Goal: Information Seeking & Learning: Learn about a topic

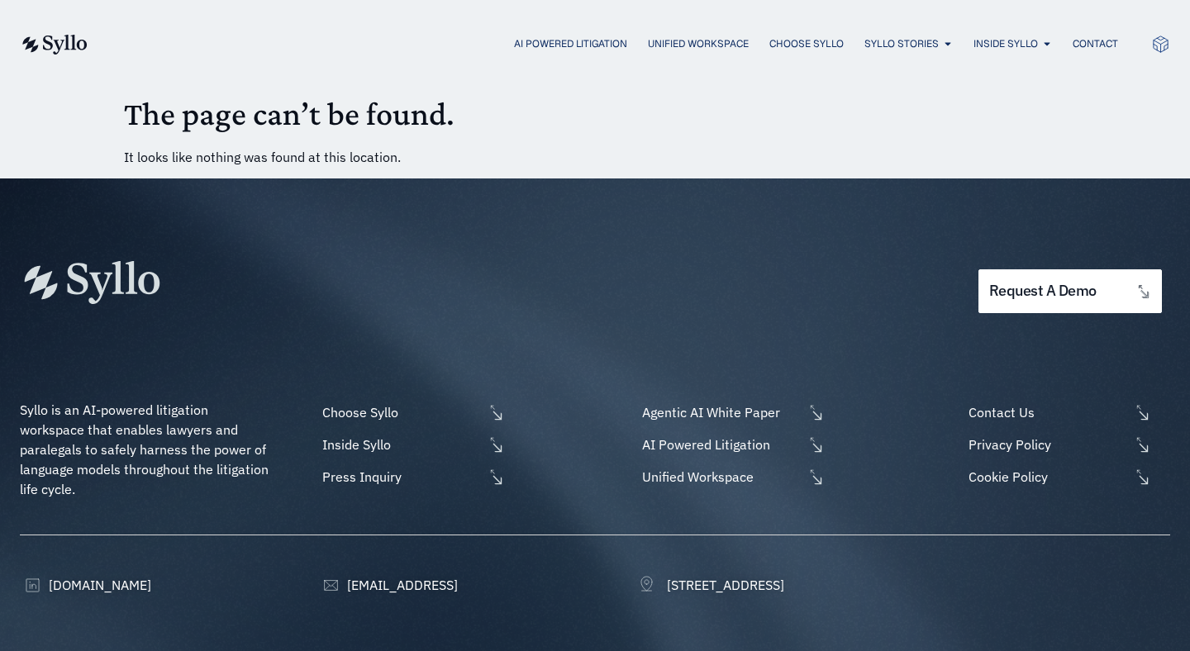
click at [47, 40] on img at bounding box center [54, 45] width 68 height 20
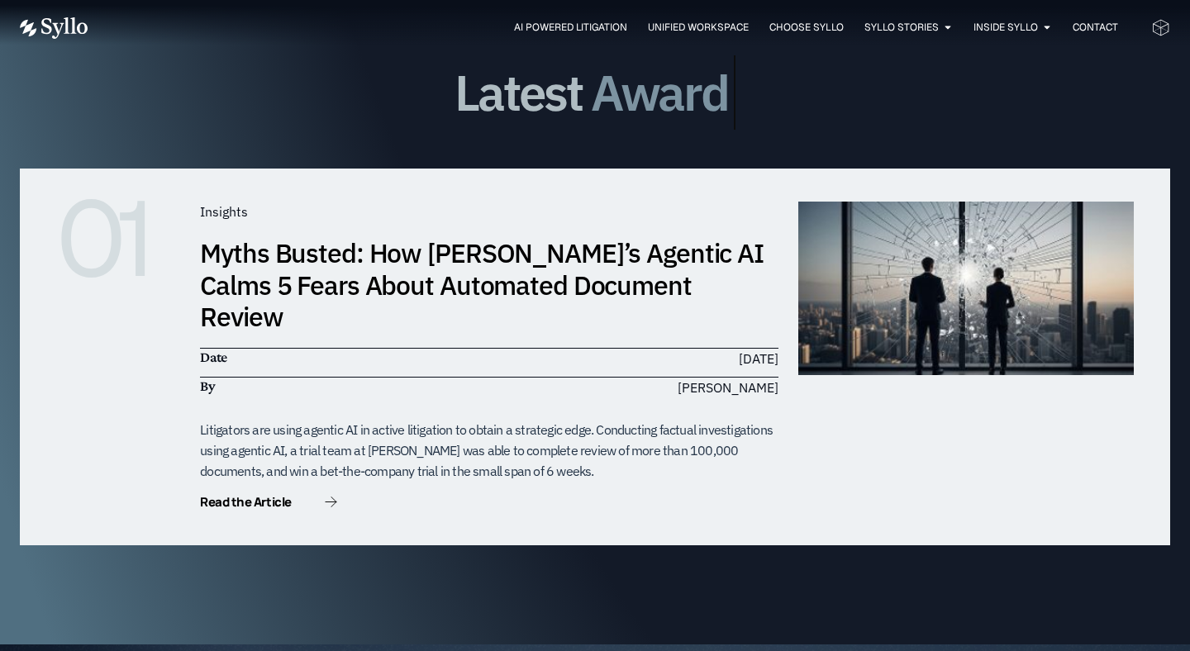
scroll to position [4834, 0]
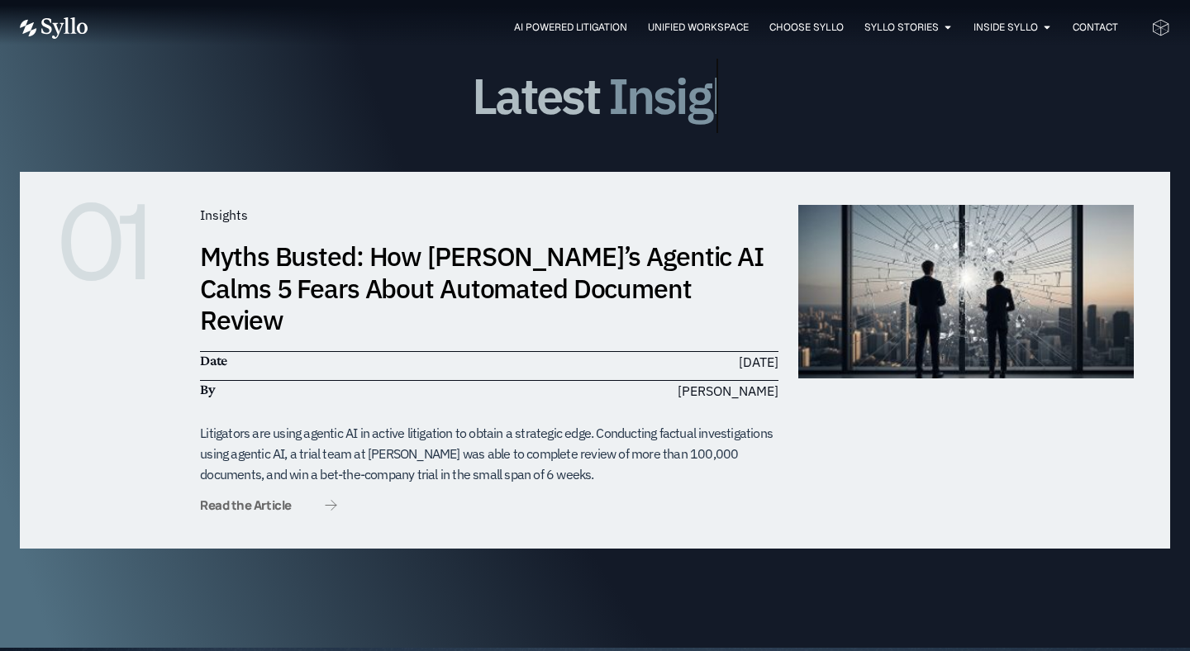
click at [298, 499] on span "Read the Article" at bounding box center [268, 505] width 136 height 12
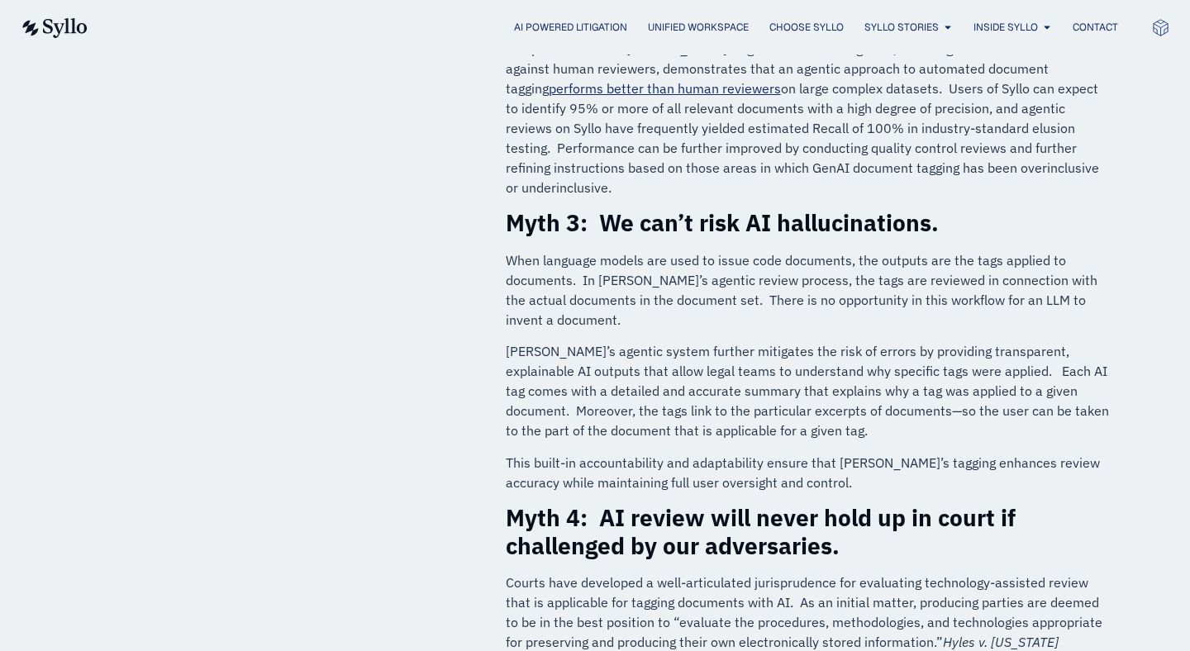
scroll to position [1295, 0]
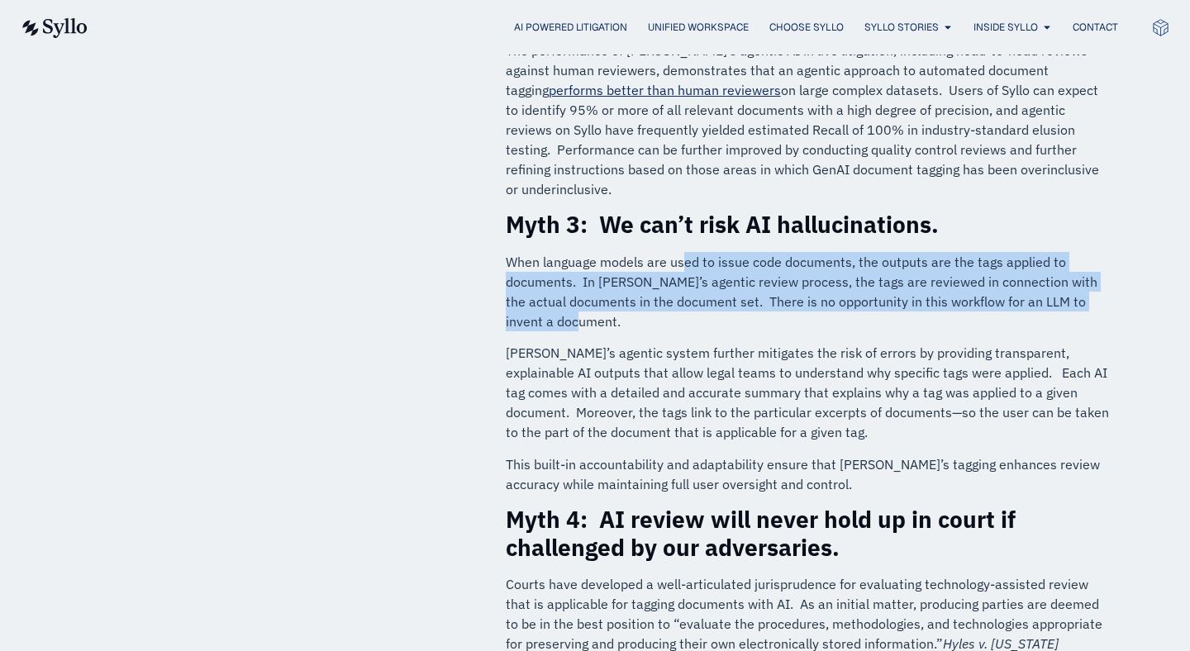
drag, startPoint x: 681, startPoint y: 247, endPoint x: 681, endPoint y: 296, distance: 48.8
click at [681, 296] on p "When language models are used to issue code documents, the outputs are the tags…" at bounding box center [809, 291] width 606 height 79
drag, startPoint x: 681, startPoint y: 296, endPoint x: 682, endPoint y: 250, distance: 45.5
click at [682, 252] on p "When language models are used to issue code documents, the outputs are the tags…" at bounding box center [809, 291] width 606 height 79
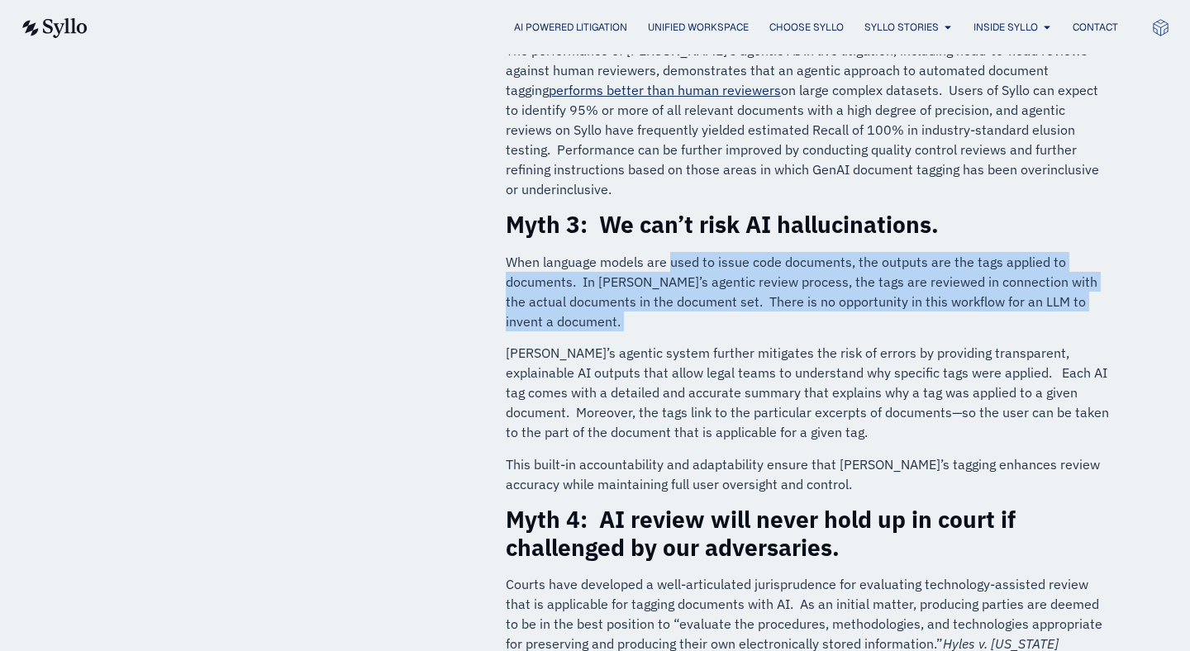
click at [682, 252] on p "When language models are used to issue code documents, the outputs are the tags…" at bounding box center [809, 291] width 606 height 79
drag, startPoint x: 682, startPoint y: 250, endPoint x: 678, endPoint y: 309, distance: 58.8
click at [678, 309] on p "When language models are used to issue code documents, the outputs are the tags…" at bounding box center [809, 291] width 606 height 79
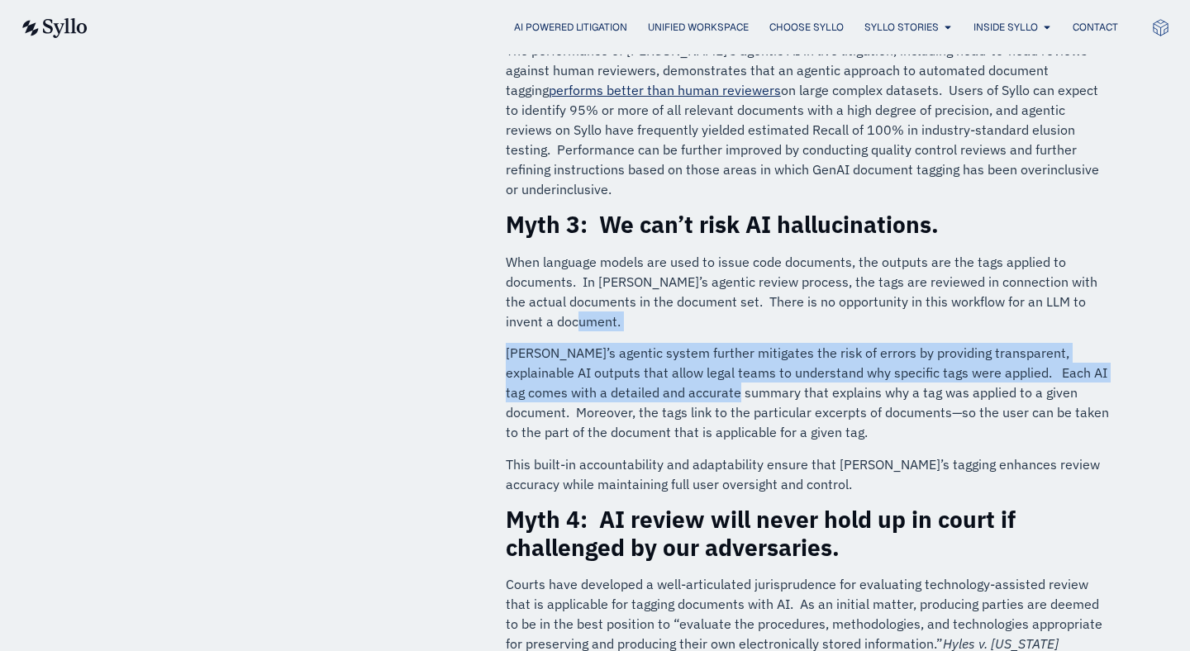
drag, startPoint x: 678, startPoint y: 309, endPoint x: 678, endPoint y: 370, distance: 60.3
click at [678, 370] on div "Litigators are using agentic AI in active litigation to obtain a strategic edge…" at bounding box center [809, 187] width 606 height 2448
click at [678, 370] on p "Syllo’s agentic system further mitigates the risk of errors by providing transp…" at bounding box center [809, 392] width 606 height 99
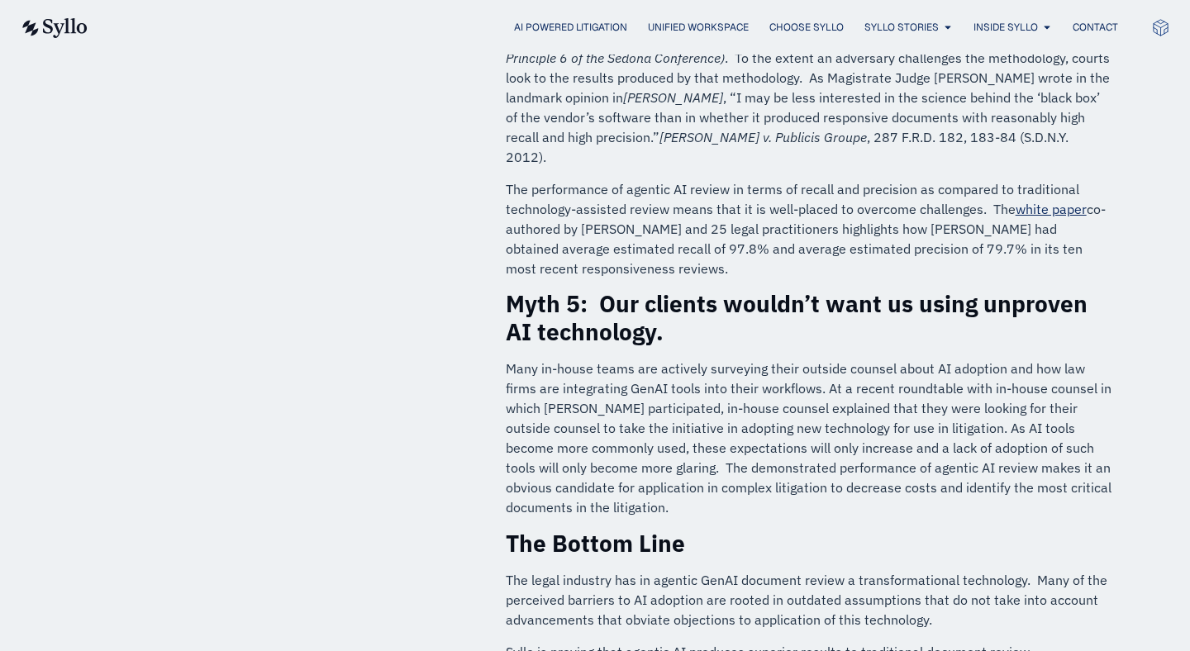
scroll to position [1933, 0]
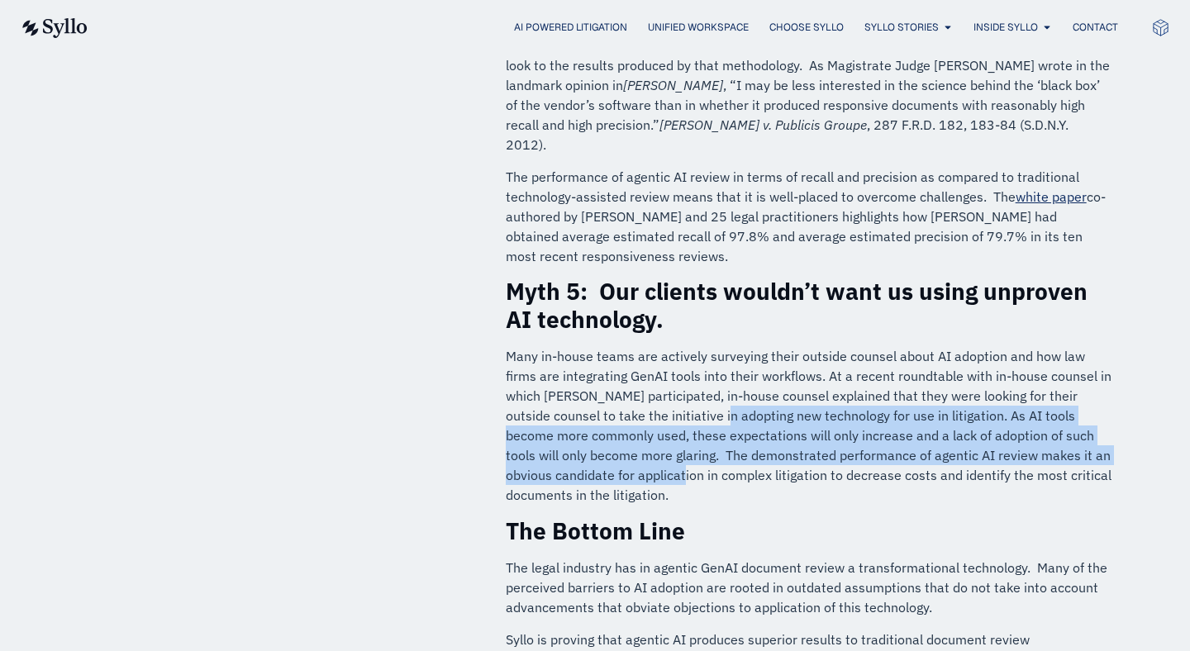
drag, startPoint x: 678, startPoint y: 370, endPoint x: 679, endPoint y: 426, distance: 56.2
click at [679, 426] on p "Many in-house teams are actively surveying their outside counsel about AI adopt…" at bounding box center [809, 425] width 606 height 159
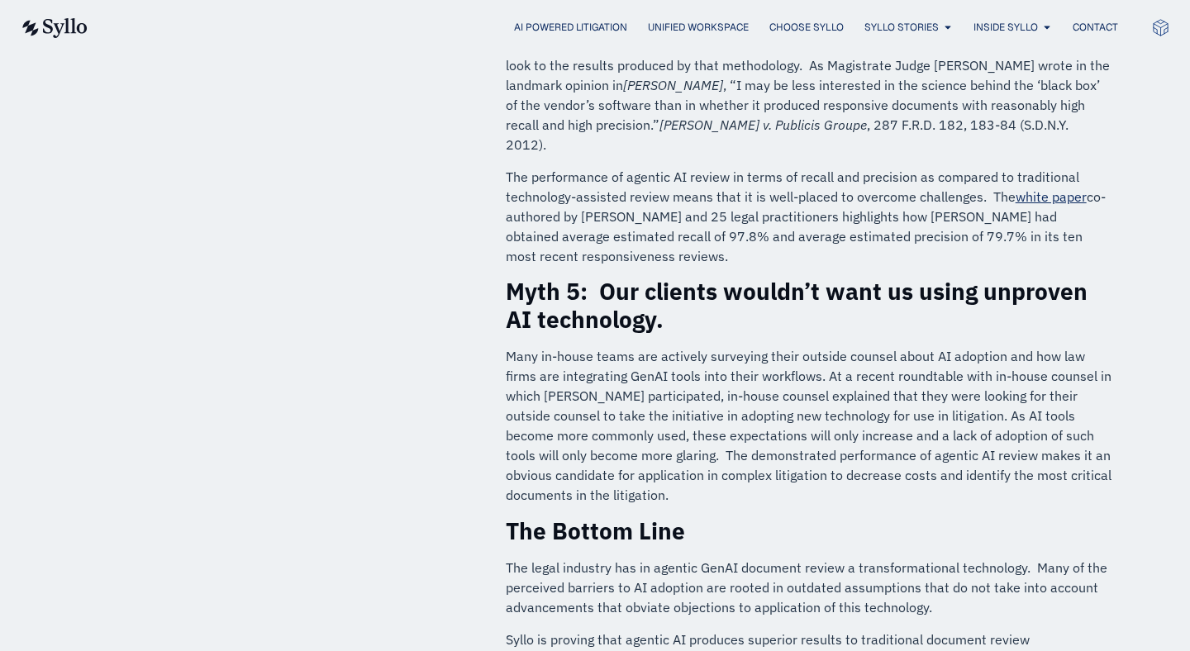
click at [679, 426] on p "Many in-house teams are actively surveying their outside counsel about AI adopt…" at bounding box center [809, 425] width 606 height 159
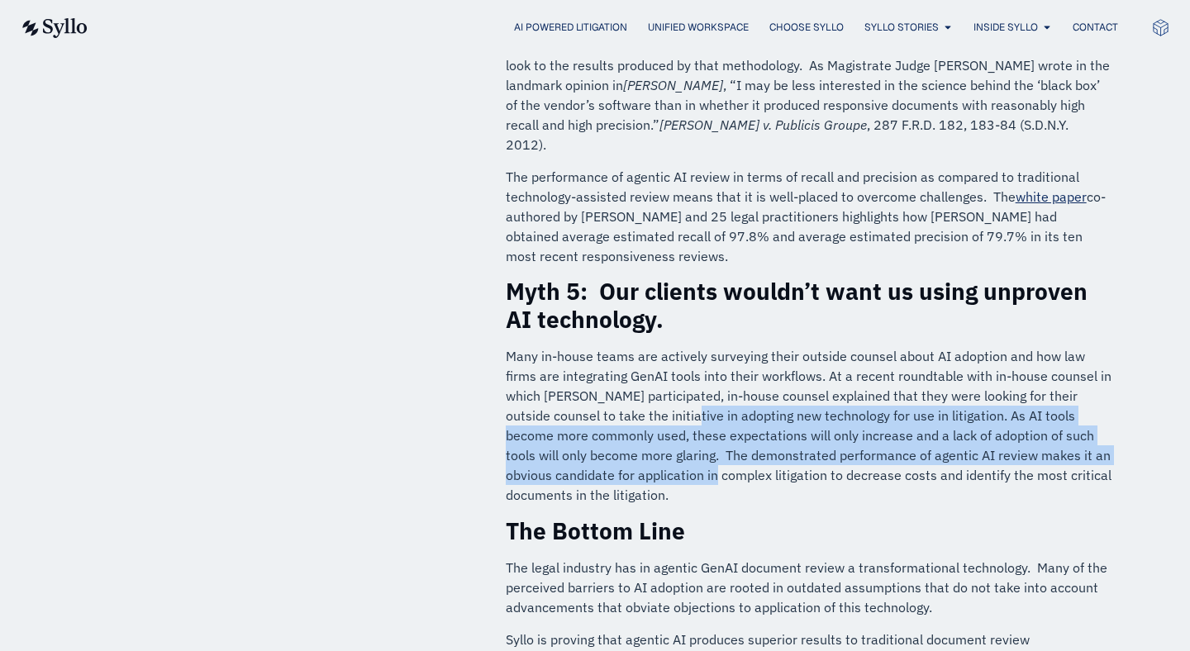
drag, startPoint x: 678, startPoint y: 436, endPoint x: 675, endPoint y: 384, distance: 52.1
click at [675, 384] on p "Many in-house teams are actively surveying their outside counsel about AI adopt…" at bounding box center [809, 425] width 606 height 159
drag, startPoint x: 675, startPoint y: 384, endPoint x: 671, endPoint y: 445, distance: 61.3
click at [671, 445] on p "Many in-house teams are actively surveying their outside counsel about AI adopt…" at bounding box center [809, 425] width 606 height 159
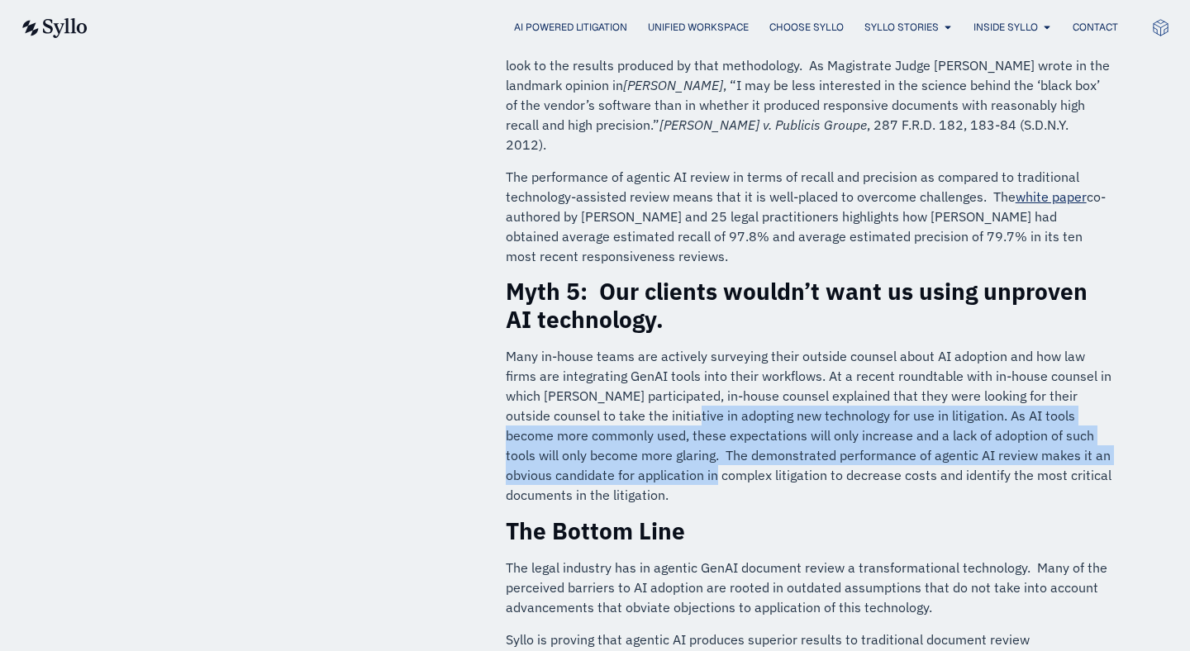
click at [671, 445] on p "Many in-house teams are actively surveying their outside counsel about AI adopt…" at bounding box center [809, 425] width 606 height 159
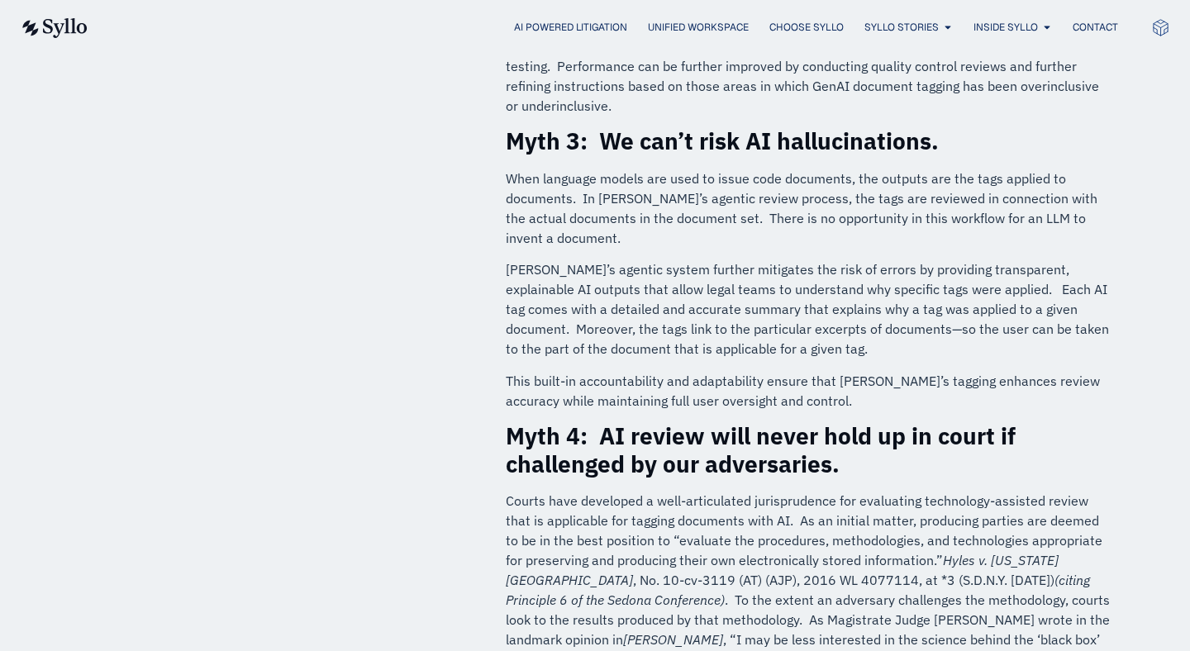
scroll to position [1379, 0]
